Goal: Information Seeking & Learning: Learn about a topic

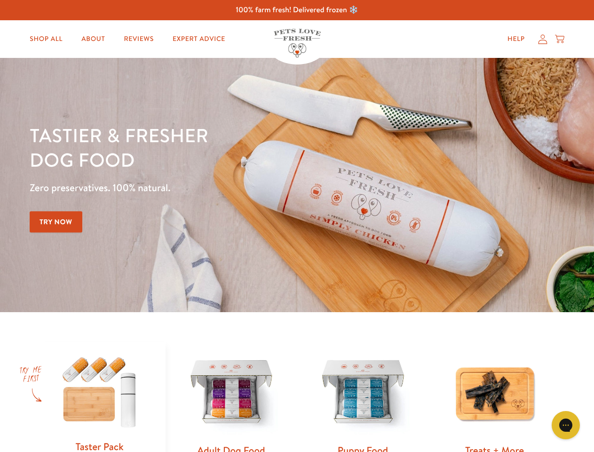
click at [297, 226] on div "Tastier & fresher dog food Zero preservatives. 100% natural. Try Now" at bounding box center [208, 185] width 357 height 124
click at [566, 425] on icon "Gorgias live chat" at bounding box center [565, 424] width 9 height 9
